Goal: Task Accomplishment & Management: Complete application form

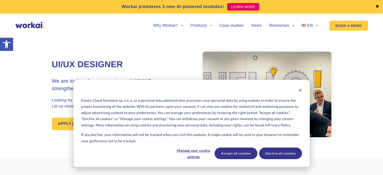
click at [276, 152] on button "Decline all cookies" at bounding box center [280, 154] width 43 height 12
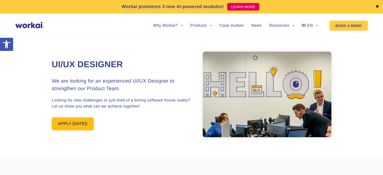
click at [82, 128] on link "APPLY [DATE]!" at bounding box center [73, 124] width 42 height 13
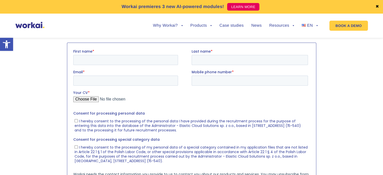
scroll to position [526, 0]
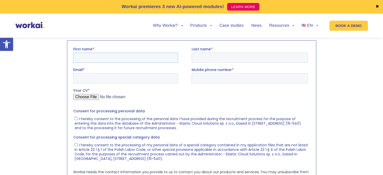
click at [105, 57] on input "First name *" at bounding box center [125, 57] width 105 height 10
type input "[PERSON_NAME]"
type input "Stasiełuk"
type input "[EMAIL_ADDRESS][DOMAIN_NAME]"
type input "[PHONE_NUMBER]"
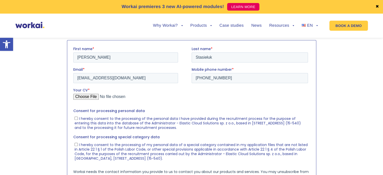
click at [91, 96] on input "Your CV *" at bounding box center [190, 99] width 235 height 10
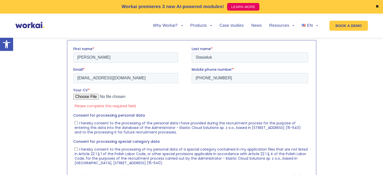
type input "C:\fakepath\CV_Lena Stasieluk.pdf"
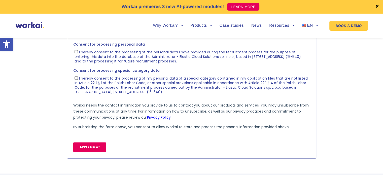
scroll to position [602, 0]
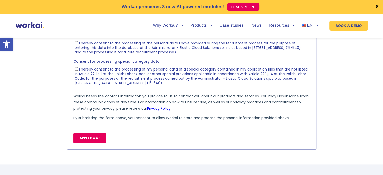
click at [94, 136] on input "APPLY NOW!" at bounding box center [89, 138] width 33 height 10
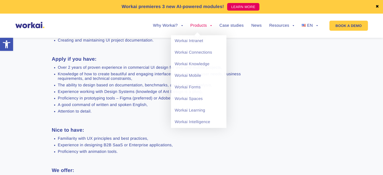
scroll to position [277, 0]
